Goal: Download file/media

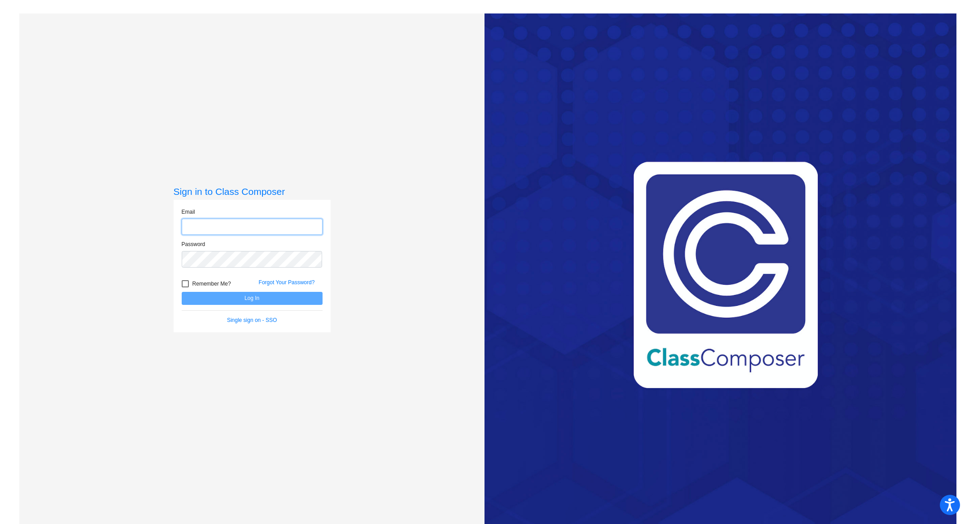
type input "[EMAIL_ADDRESS][PERSON_NAME][DOMAIN_NAME]"
click at [224, 303] on button "Log In" at bounding box center [252, 298] width 141 height 13
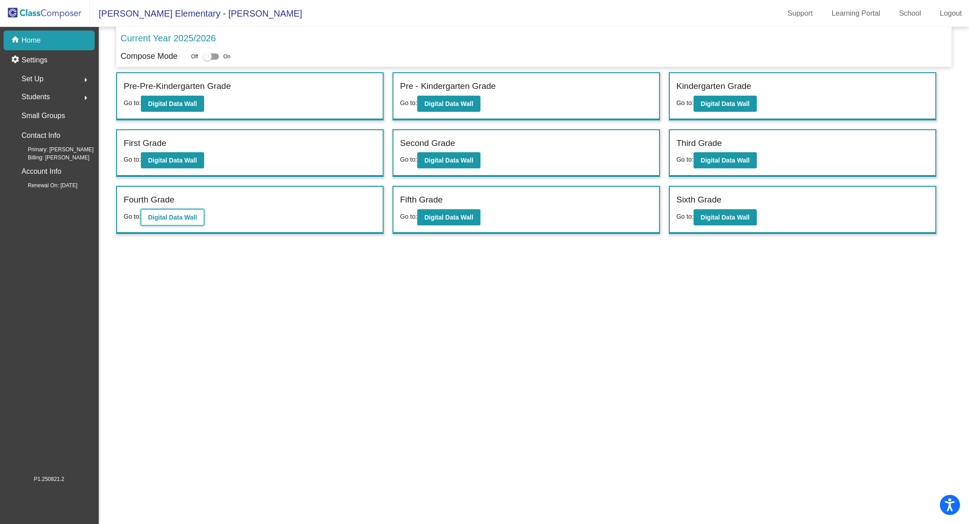
click at [181, 218] on button "Digital Data Wall" at bounding box center [172, 217] width 63 height 16
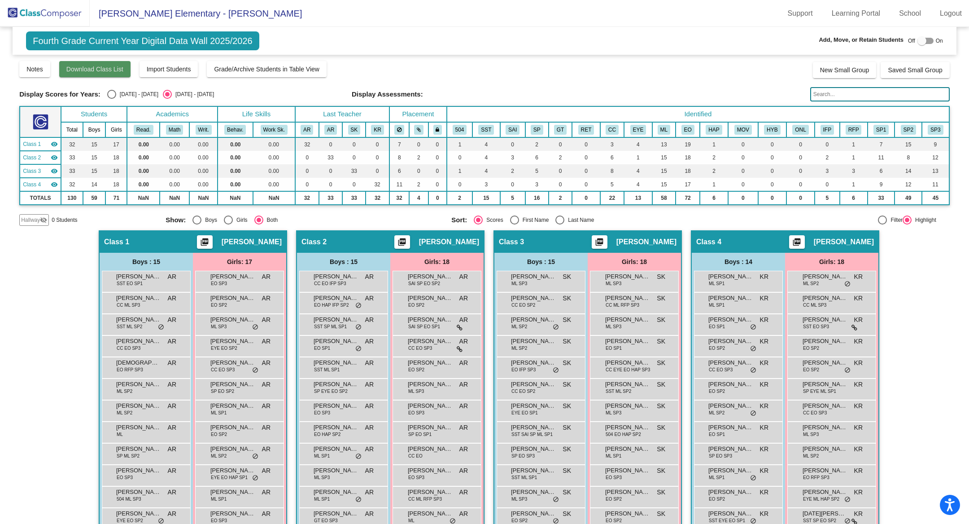
click at [93, 72] on span "Download Class List" at bounding box center [94, 68] width 57 height 7
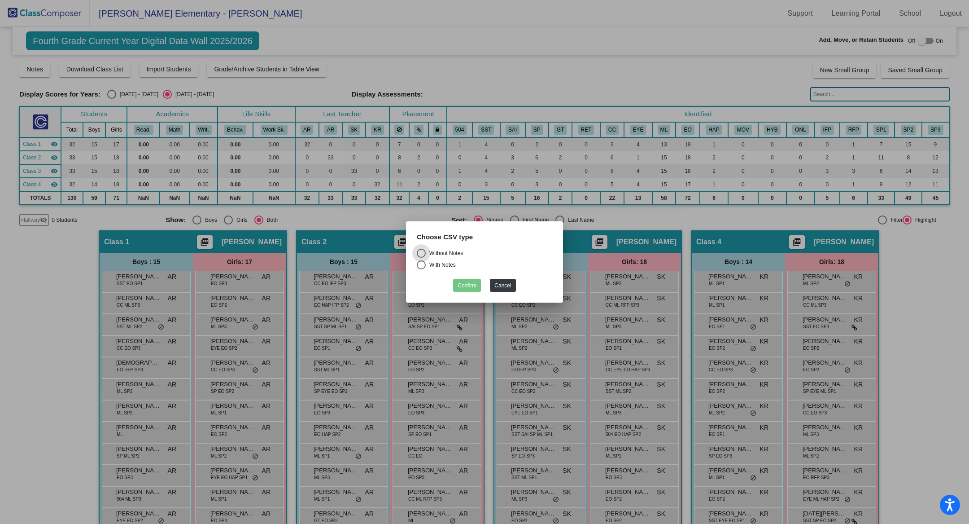
click at [439, 255] on div "Without Notes" at bounding box center [444, 253] width 37 height 8
click at [421, 258] on input "Without Notes" at bounding box center [421, 258] width 0 height 0
radio input "true"
click at [468, 283] on button "Confirm" at bounding box center [467, 285] width 28 height 13
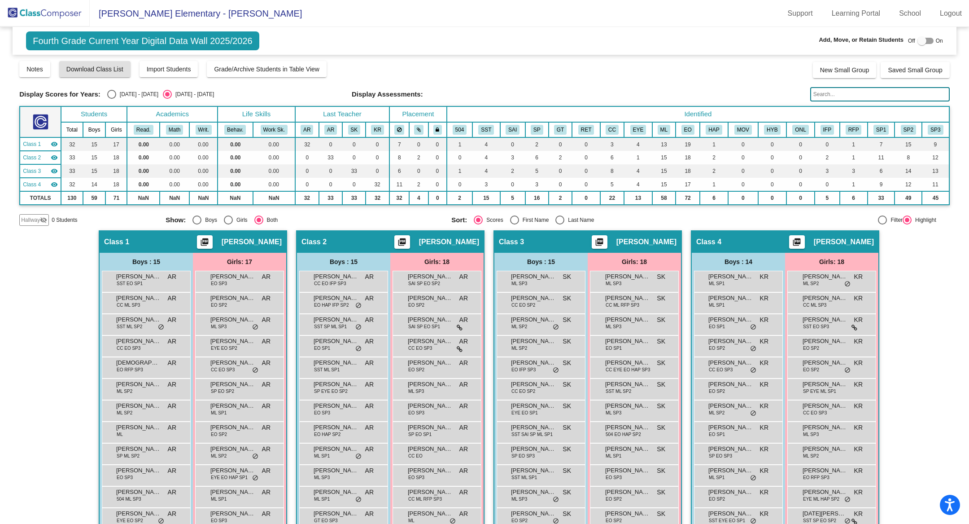
click at [180, 241] on div "Class 1 picture_as_pdf [PERSON_NAME]" at bounding box center [193, 242] width 187 height 22
click at [116, 69] on span "Download Class List" at bounding box center [94, 68] width 57 height 7
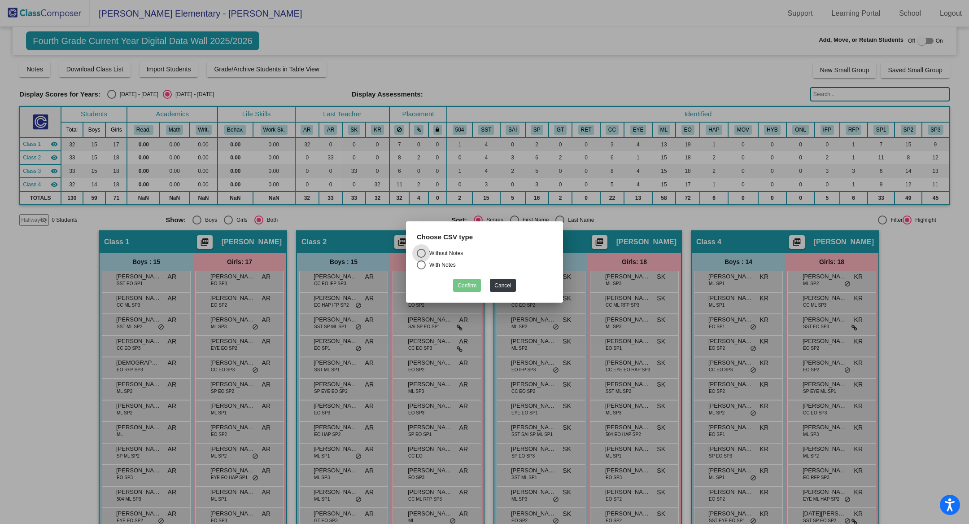
click at [446, 253] on div "Without Notes" at bounding box center [444, 253] width 37 height 8
click at [421, 258] on input "Without Notes" at bounding box center [421, 258] width 0 height 0
radio input "true"
click at [500, 285] on button "Cancel" at bounding box center [503, 285] width 26 height 13
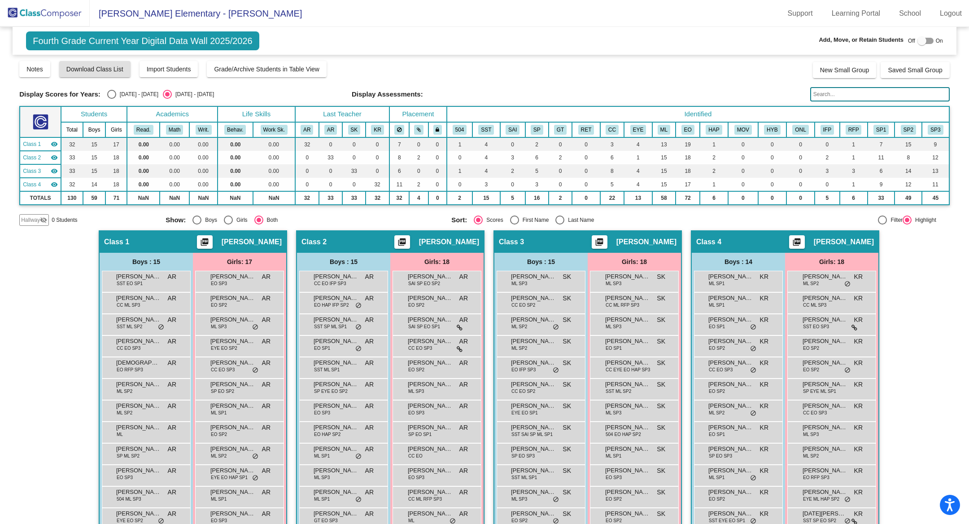
click at [227, 247] on div "Class 1 picture_as_pdf [PERSON_NAME]" at bounding box center [193, 242] width 187 height 22
click at [203, 243] on mat-icon "picture_as_pdf" at bounding box center [204, 243] width 11 height 13
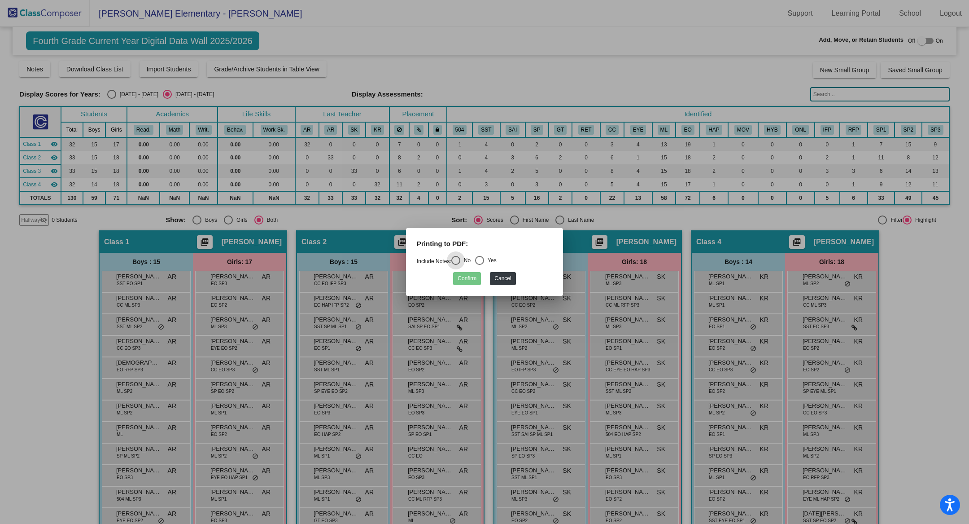
click at [464, 262] on div "No" at bounding box center [465, 260] width 10 height 8
click at [456, 265] on input "No" at bounding box center [455, 265] width 0 height 0
radio input "true"
click at [470, 279] on button "Confirm" at bounding box center [467, 278] width 28 height 13
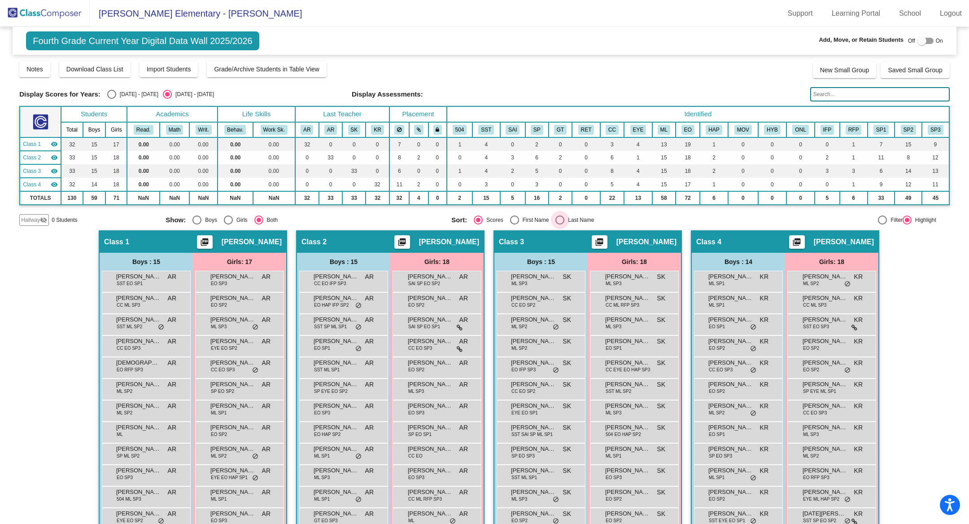
click at [564, 216] on div "Last Name" at bounding box center [579, 220] width 30 height 8
click at [560, 224] on input "Last Name" at bounding box center [559, 224] width 0 height 0
radio input "true"
click at [484, 216] on div "Scores" at bounding box center [493, 220] width 20 height 8
click at [478, 224] on input "Scores" at bounding box center [478, 224] width 0 height 0
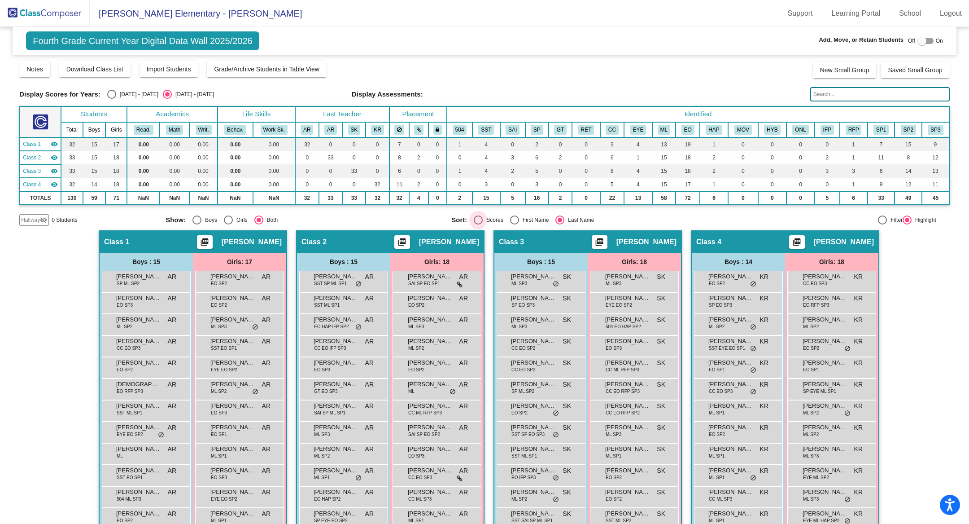
radio input "true"
click at [33, 144] on span "Class 1" at bounding box center [32, 144] width 18 height 8
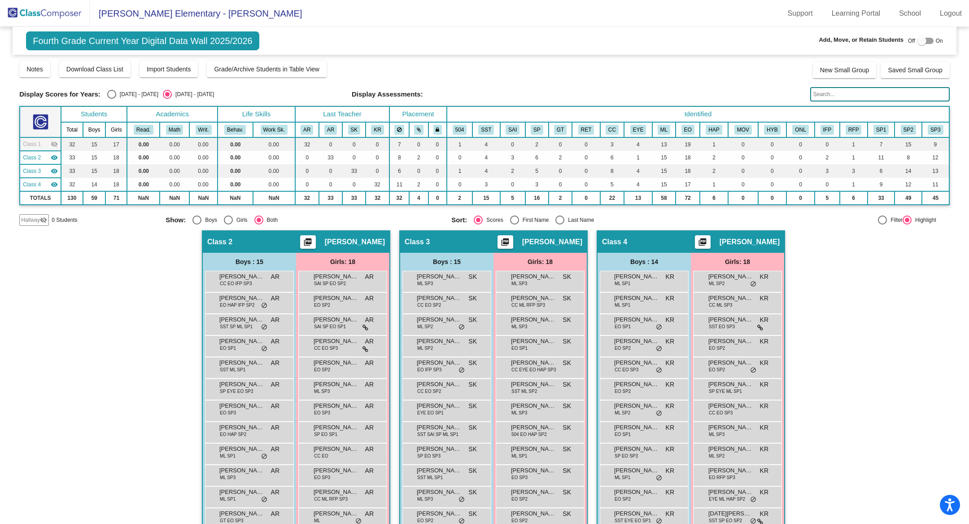
click at [33, 144] on span "Class 1" at bounding box center [32, 144] width 18 height 8
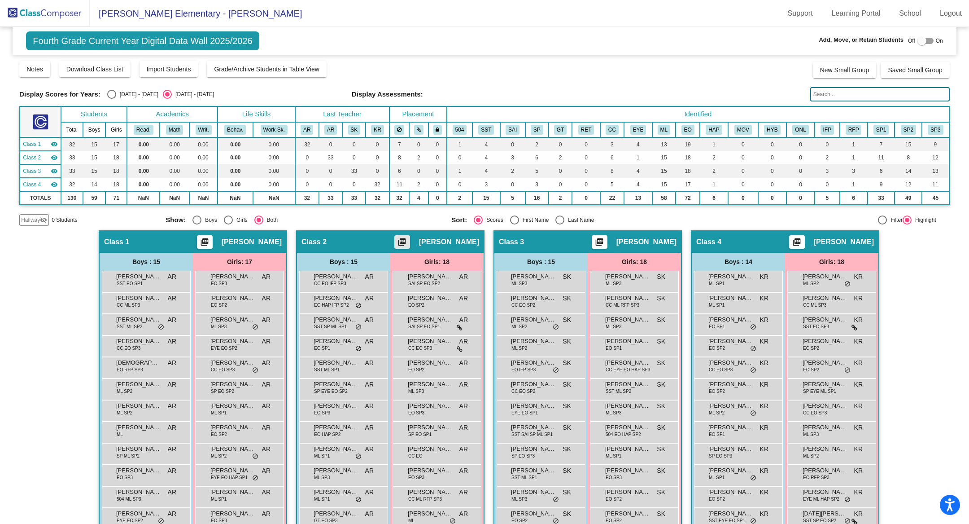
click at [404, 238] on mat-icon "picture_as_pdf" at bounding box center [402, 243] width 11 height 13
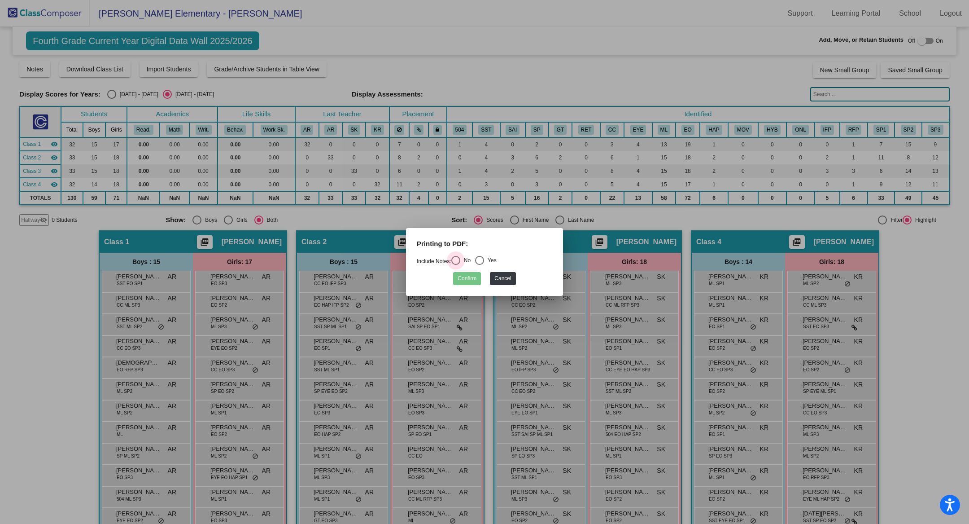
click at [460, 258] on div "Select an option" at bounding box center [455, 260] width 9 height 9
click at [456, 265] on input "No" at bounding box center [455, 265] width 0 height 0
radio input "true"
click at [469, 282] on button "Confirm" at bounding box center [467, 278] width 28 height 13
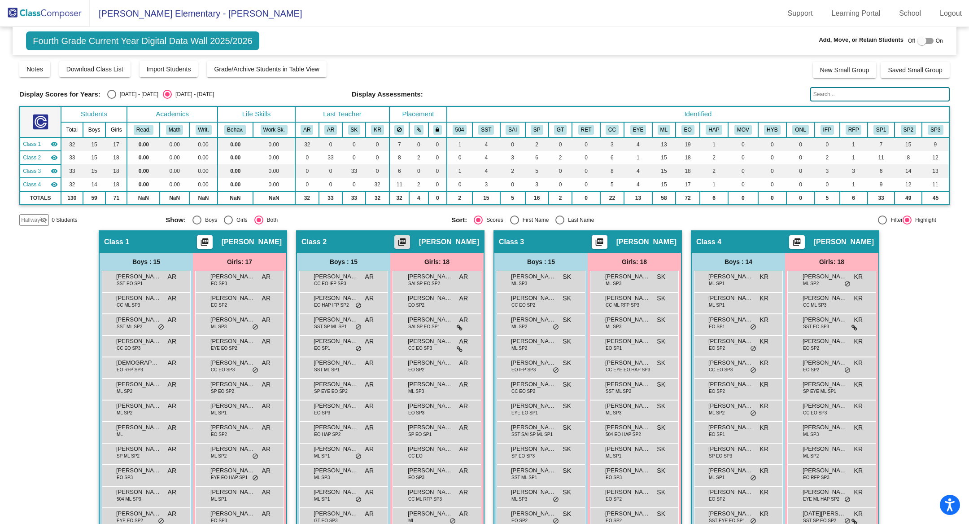
click at [394, 239] on button "picture_as_pdf" at bounding box center [402, 241] width 16 height 13
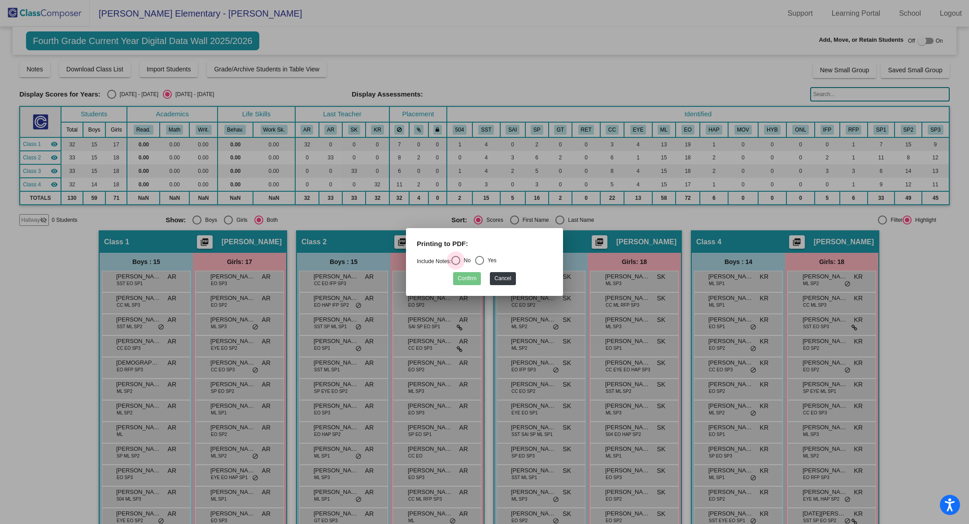
click at [460, 258] on div "Select an option" at bounding box center [455, 260] width 9 height 9
click at [456, 265] on input "No" at bounding box center [455, 265] width 0 height 0
radio input "true"
click at [460, 275] on button "Confirm" at bounding box center [467, 278] width 28 height 13
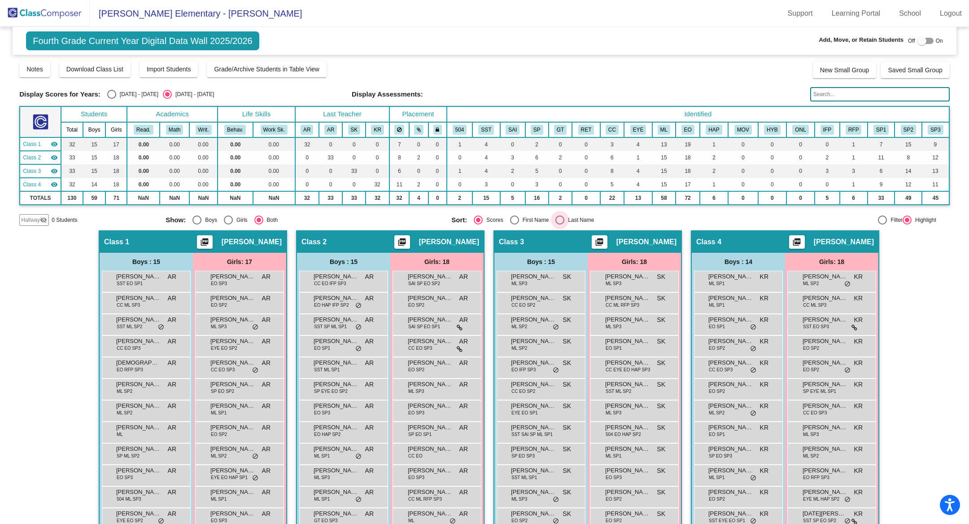
click at [562, 215] on label "Last Name" at bounding box center [574, 219] width 39 height 9
click at [560, 224] on input "Last Name" at bounding box center [559, 224] width 0 height 0
radio input "true"
click at [398, 238] on mat-icon "picture_as_pdf" at bounding box center [402, 243] width 11 height 13
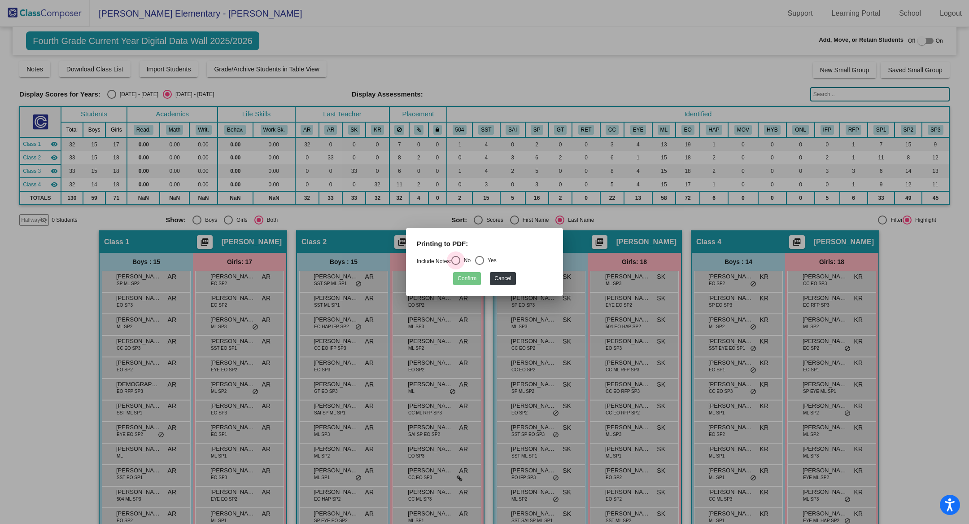
click at [460, 258] on div "Select an option" at bounding box center [455, 260] width 9 height 9
click at [456, 265] on input "No" at bounding box center [455, 265] width 0 height 0
radio input "true"
click at [466, 278] on button "Confirm" at bounding box center [467, 278] width 28 height 13
